Goal: Task Accomplishment & Management: Use online tool/utility

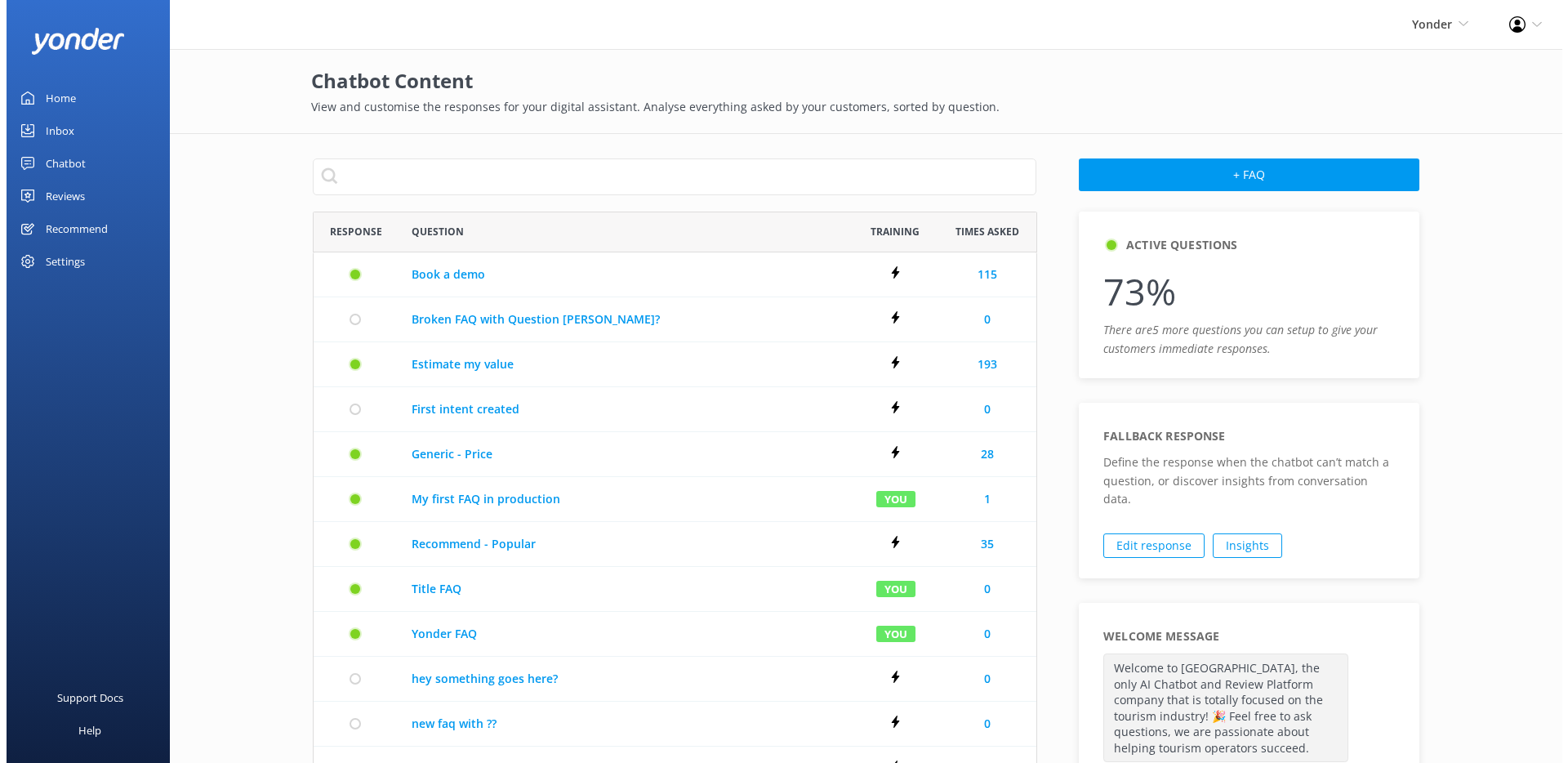
scroll to position [882, 711]
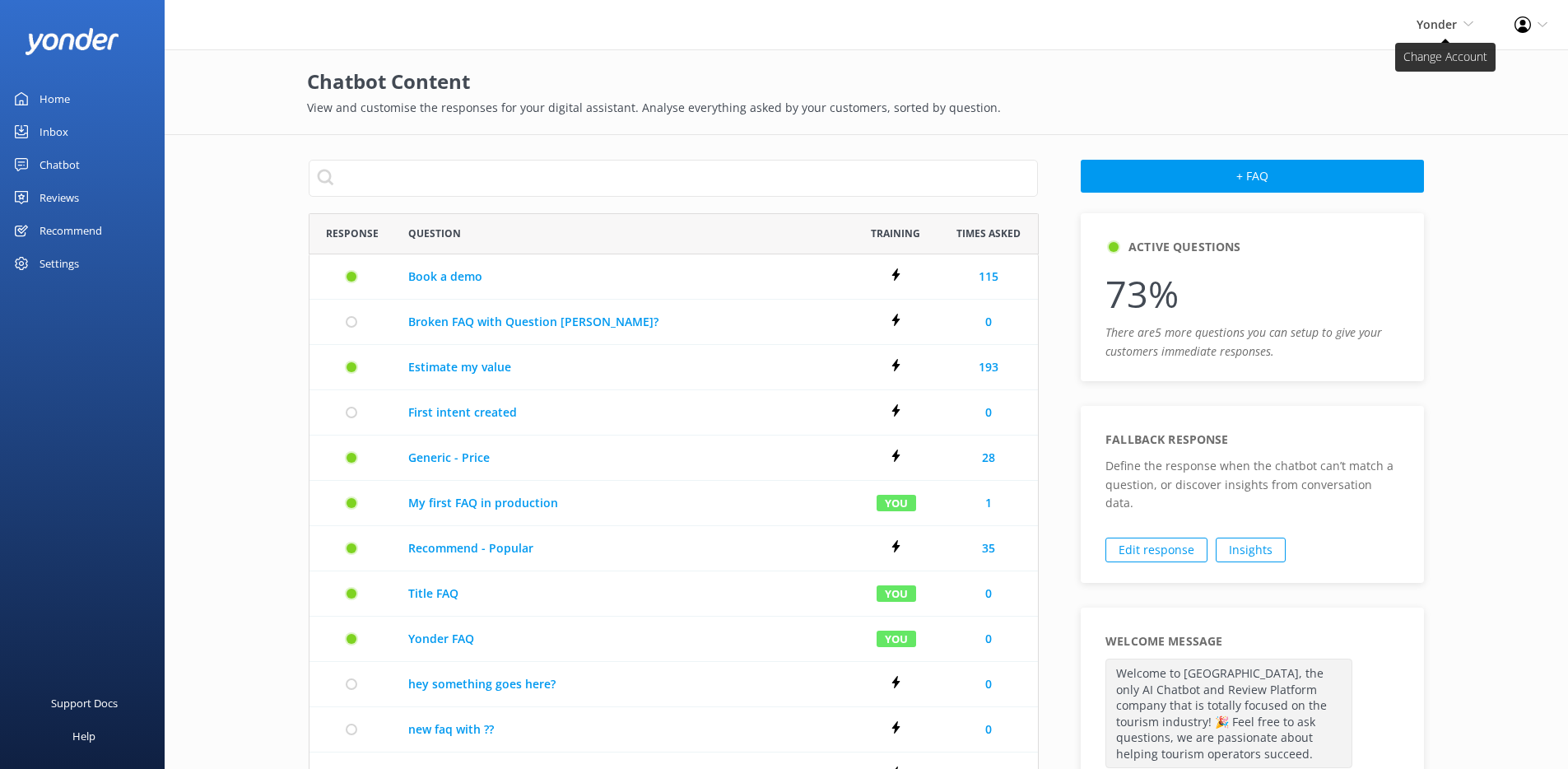
click at [1433, 30] on span "Yonder" at bounding box center [1437, 24] width 41 height 16
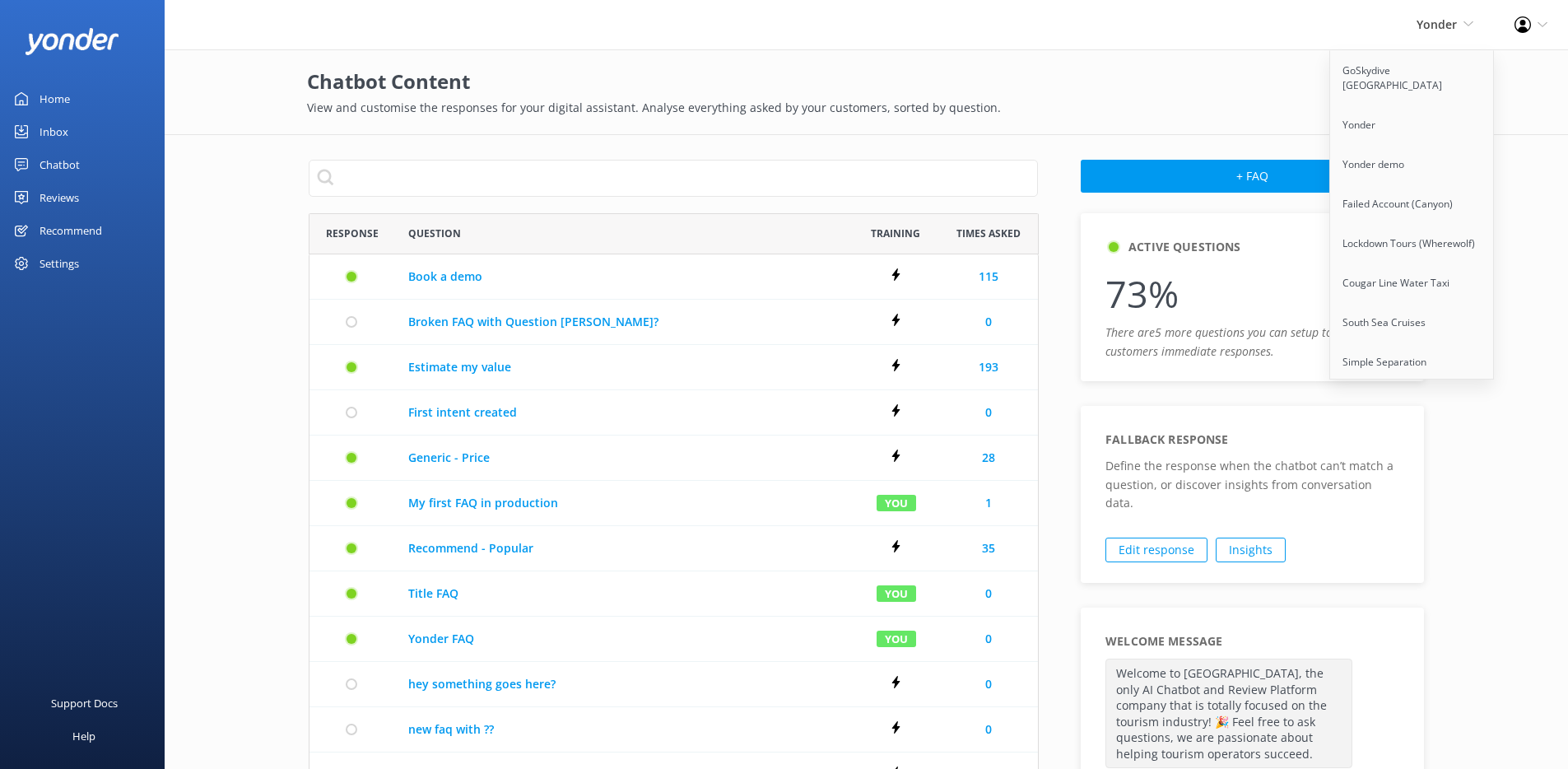
click at [1438, 36] on div "Yonder GoSkydive [GEOGRAPHIC_DATA] [GEOGRAPHIC_DATA] Yonder demo Failed Account…" at bounding box center [1444, 24] width 98 height 50
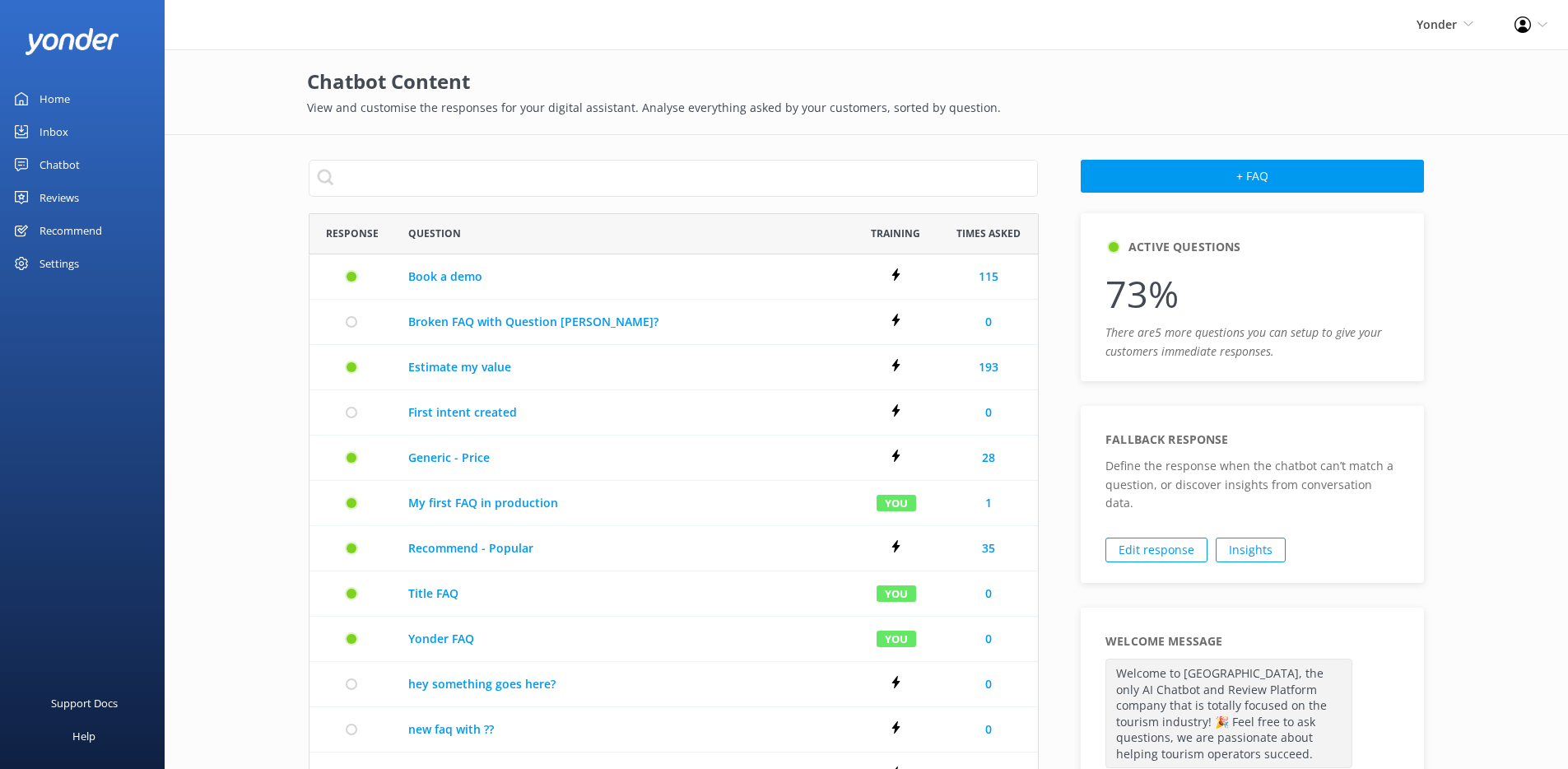
click at [42, 160] on div "Chatbot" at bounding box center [60, 165] width 41 height 33
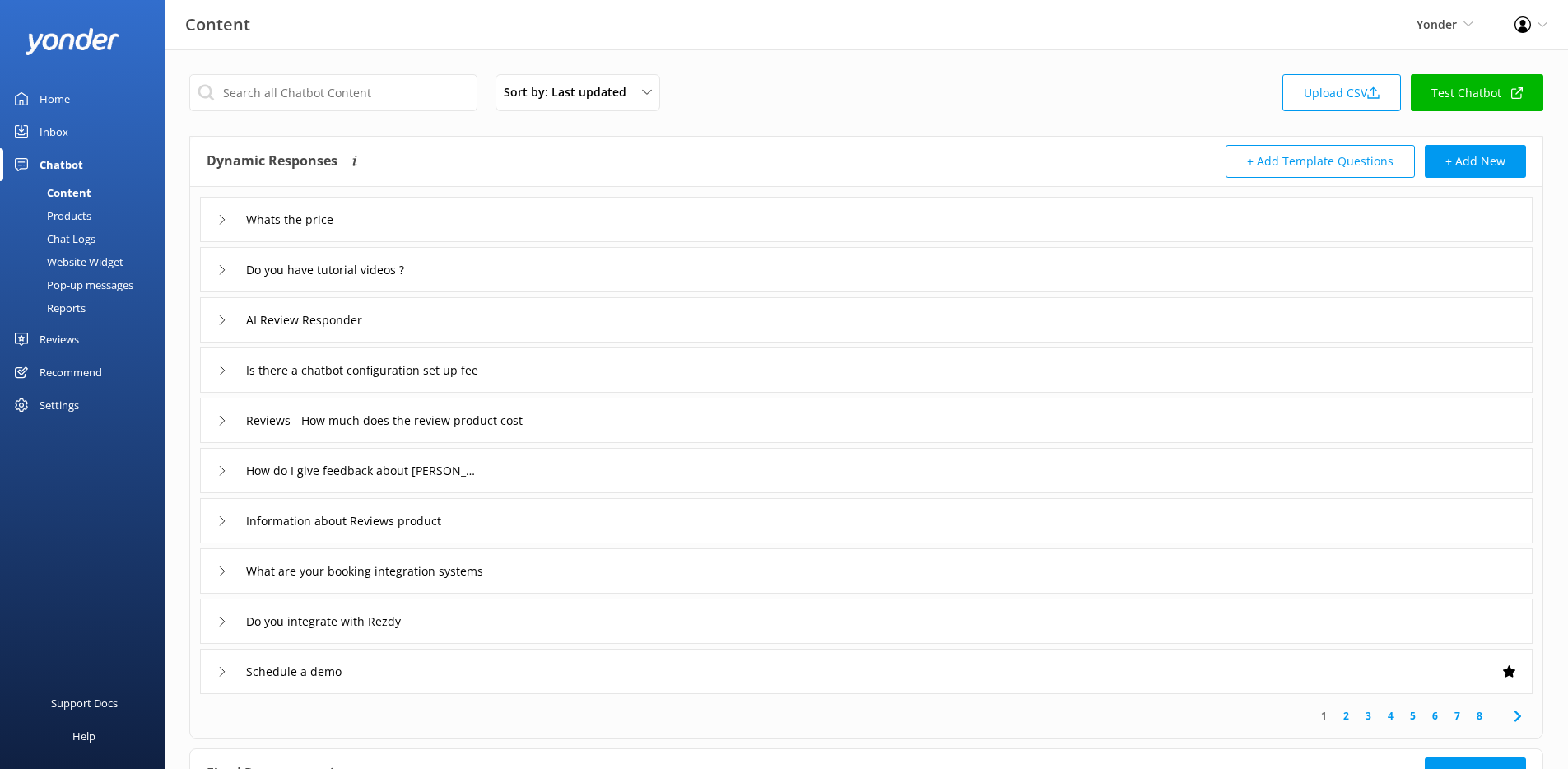
click at [86, 233] on div "Chat Logs" at bounding box center [52, 239] width 85 height 23
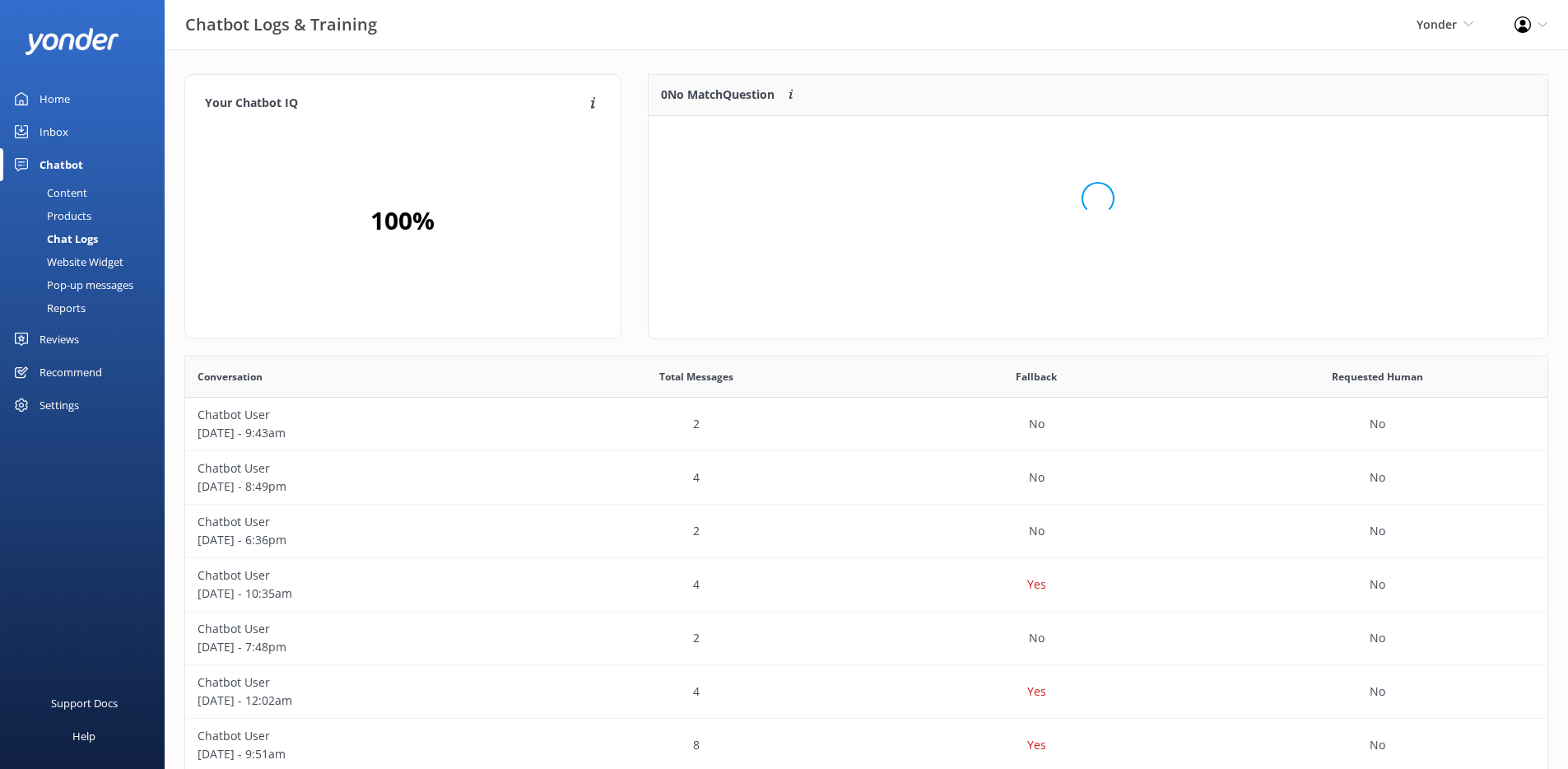
scroll to position [194, 886]
